Goal: Obtain resource: Obtain resource

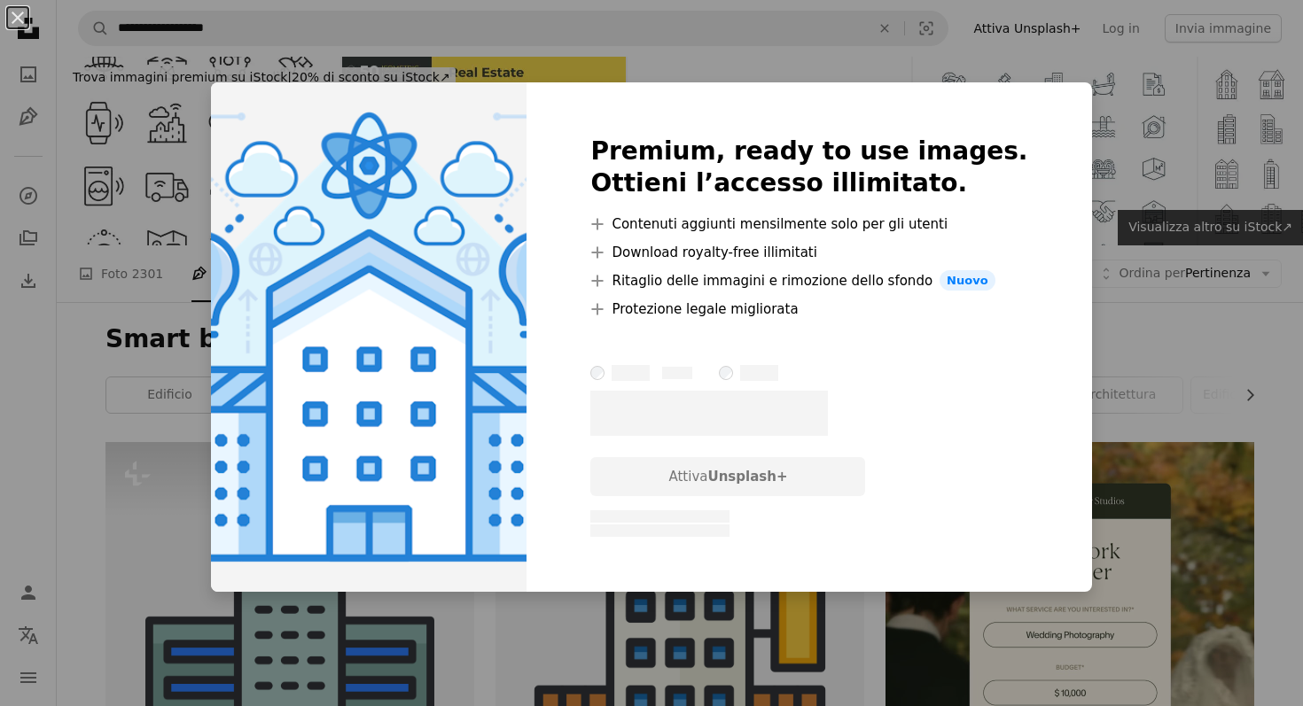
scroll to position [7590, 0]
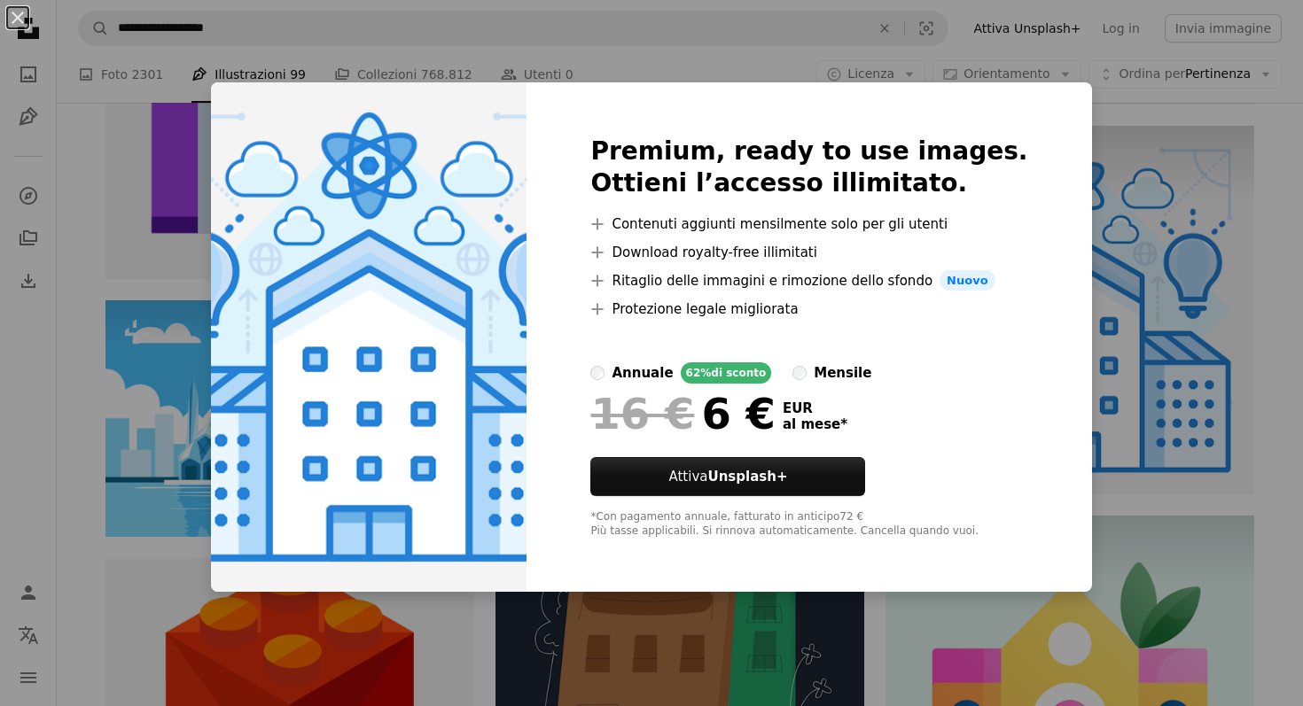
click at [1098, 395] on div "An X shape Premium, ready to use images. Ottieni l’accesso illimitato. A plus s…" at bounding box center [651, 353] width 1303 height 706
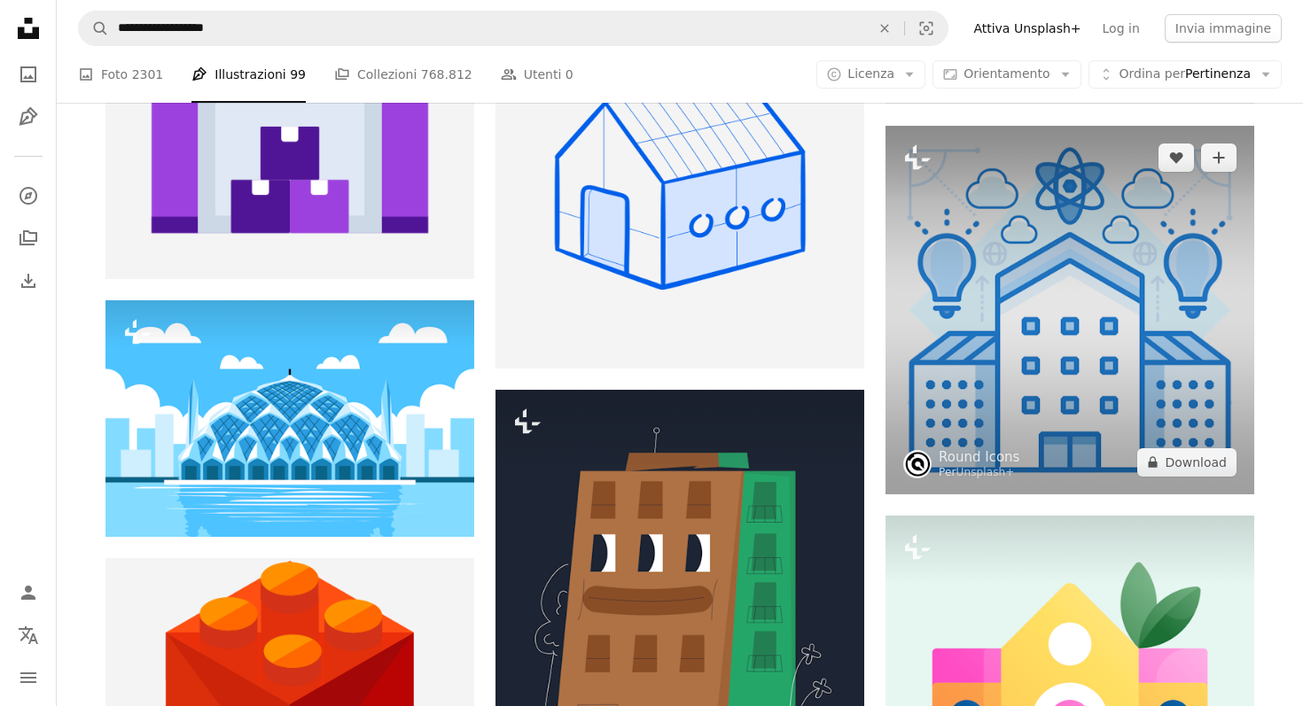
click at [1028, 340] on img at bounding box center [1070, 310] width 369 height 369
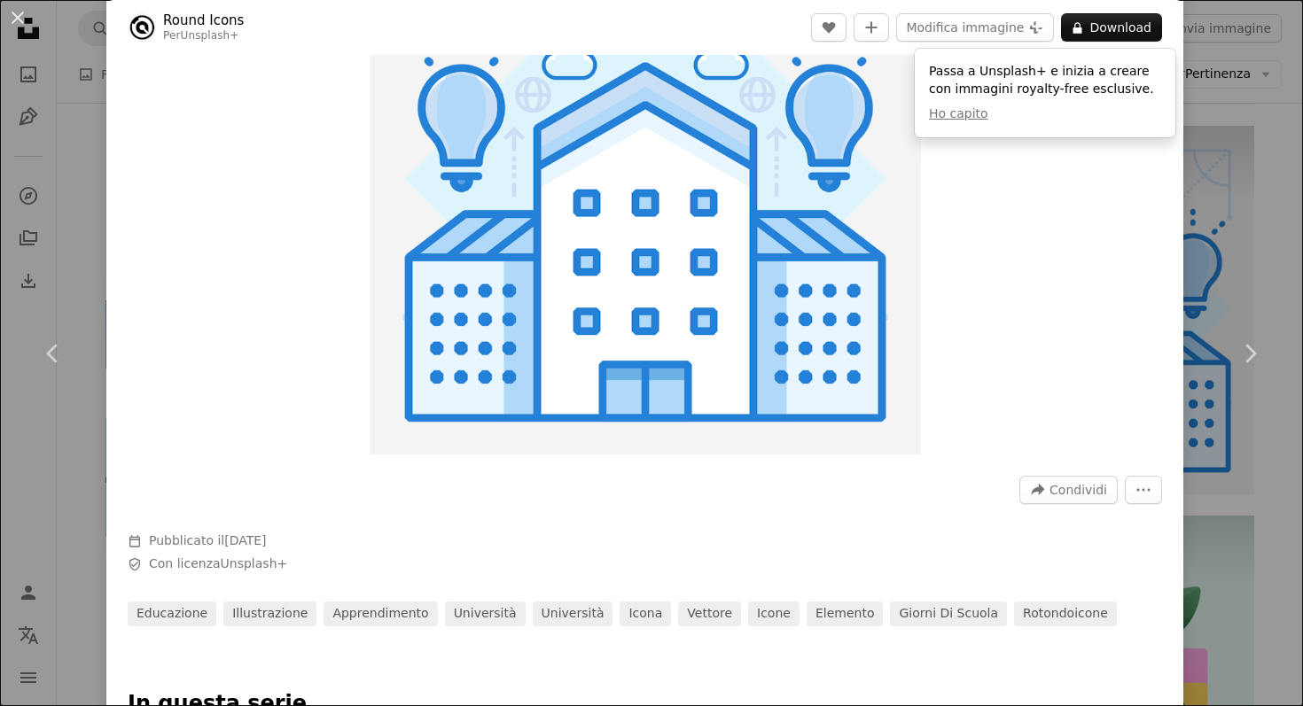
scroll to position [145, 0]
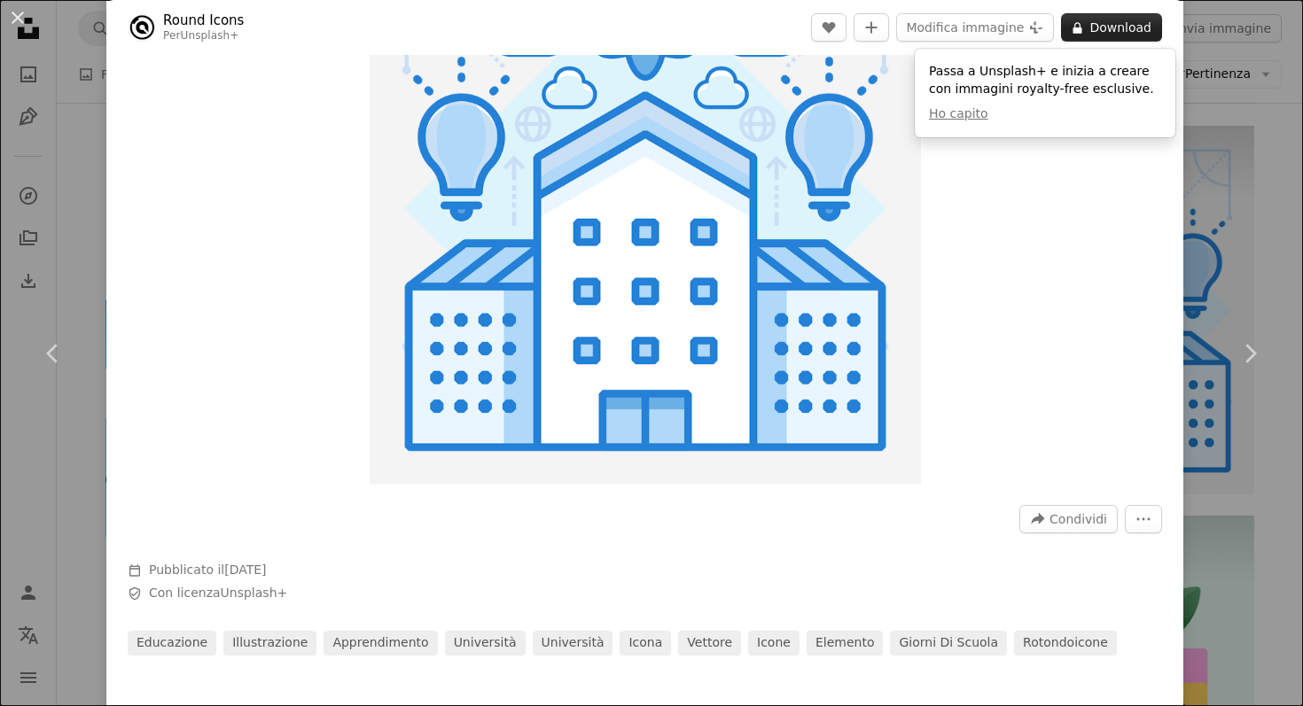
click at [1139, 23] on button "A lock Download" at bounding box center [1111, 27] width 101 height 28
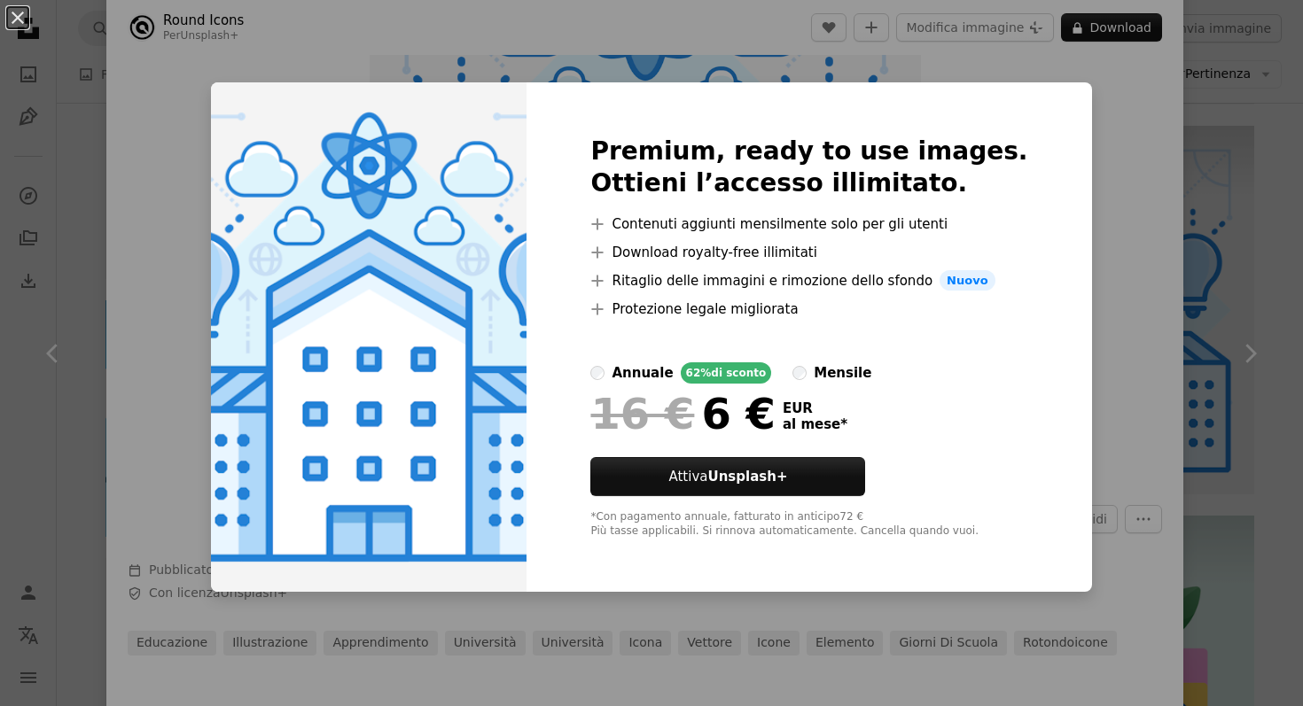
click at [1221, 193] on div "An X shape Premium, ready to use images. Ottieni l’accesso illimitato. A plus s…" at bounding box center [651, 353] width 1303 height 706
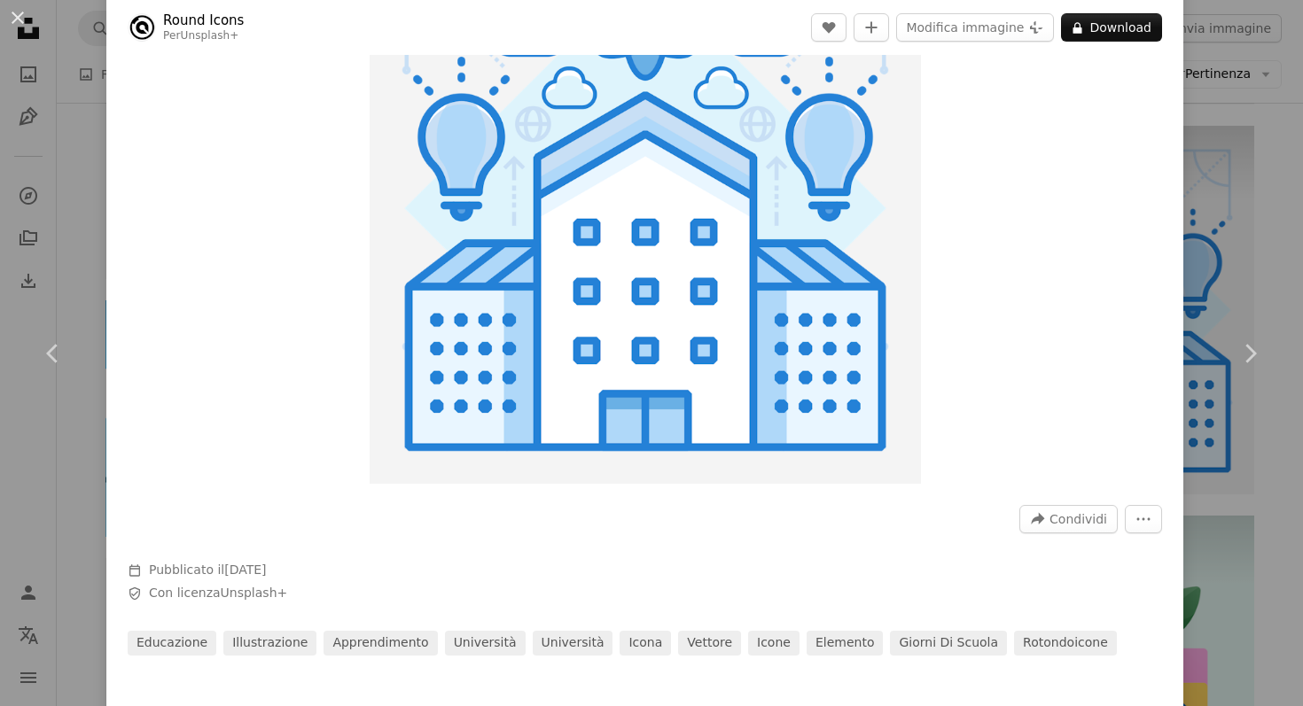
click at [1215, 194] on div "An X shape Chevron left Chevron right Round Icons Per Unsplash+ A heart A plus …" at bounding box center [651, 353] width 1303 height 706
